Goal: Task Accomplishment & Management: Manage account settings

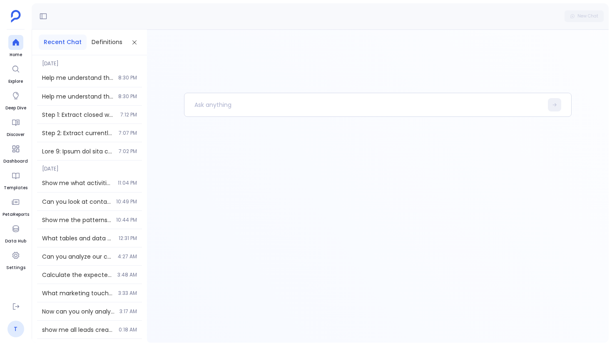
click at [13, 333] on link "T" at bounding box center [15, 329] width 17 height 17
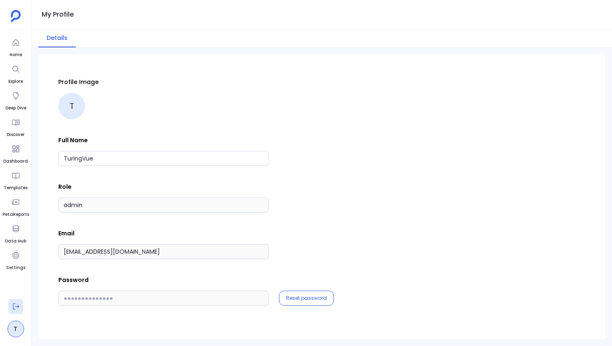
click at [15, 313] on button at bounding box center [15, 306] width 15 height 15
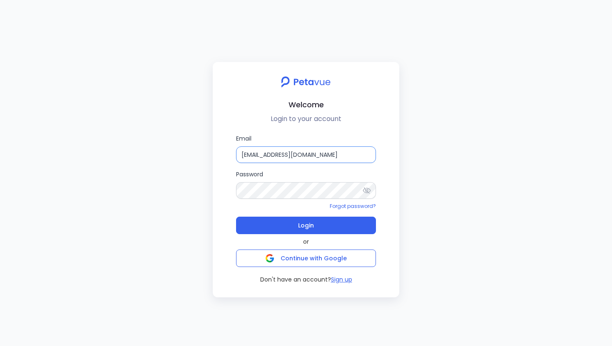
click at [362, 155] on input "[EMAIL_ADDRESS][DOMAIN_NAME]" at bounding box center [306, 154] width 140 height 17
click at [367, 154] on input "[EMAIL_ADDRESS][DOMAIN_NAME]" at bounding box center [306, 154] width 140 height 17
type input "[EMAIL_ADDRESS][DOMAIN_NAME]"
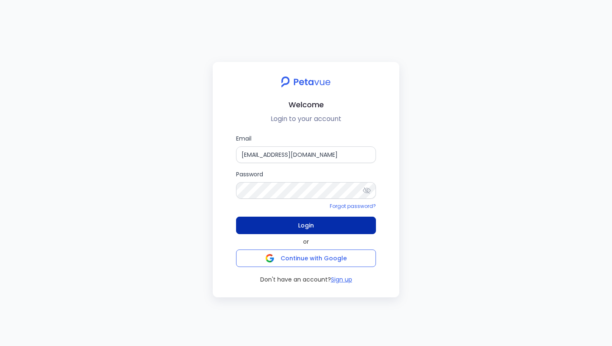
click at [315, 226] on button "Login" at bounding box center [306, 225] width 140 height 17
